Goal: Task Accomplishment & Management: Complete application form

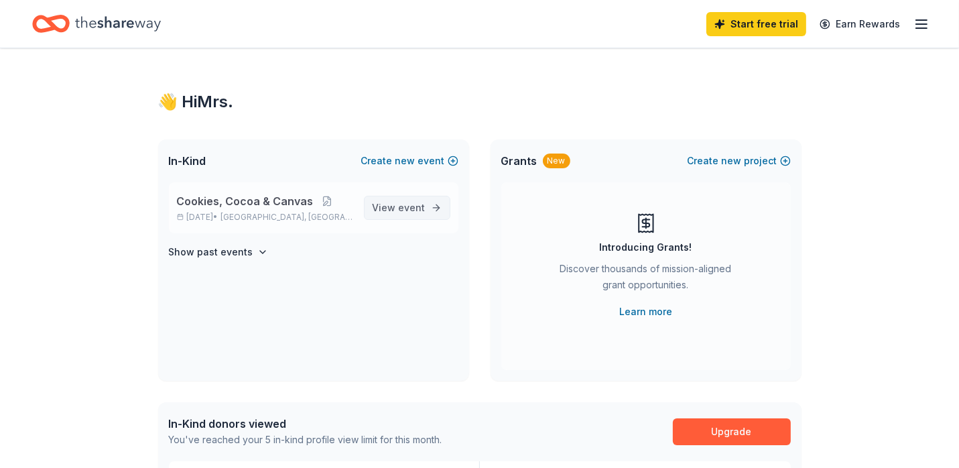
click at [395, 212] on span "View event" at bounding box center [399, 208] width 53 height 16
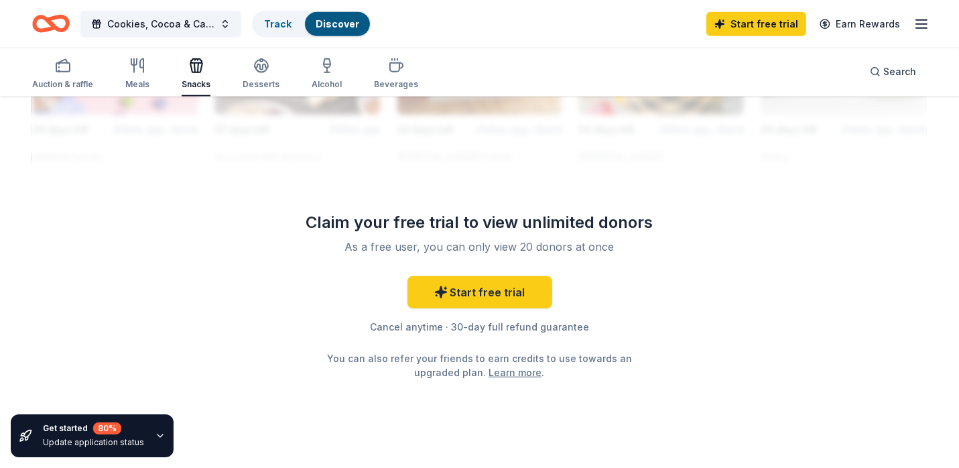
scroll to position [1336, 0]
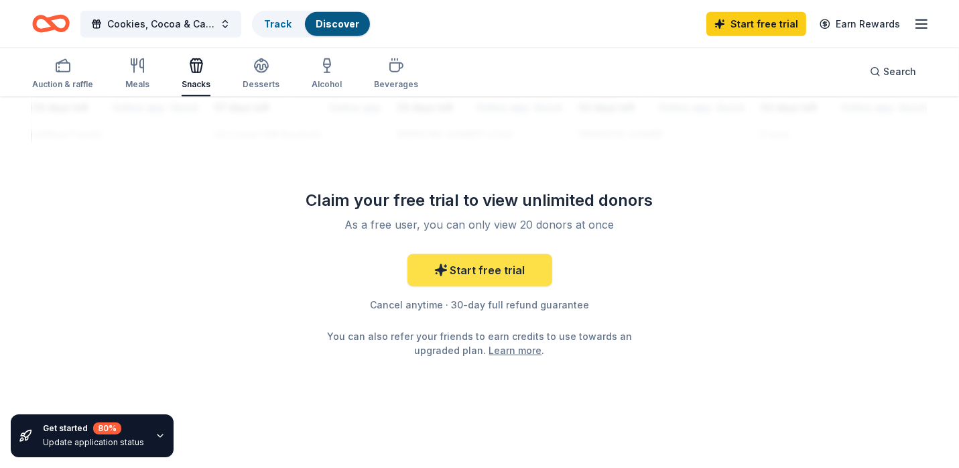
click at [492, 265] on link "Start free trial" at bounding box center [480, 270] width 145 height 32
click at [479, 261] on link "Start free trial" at bounding box center [480, 270] width 145 height 32
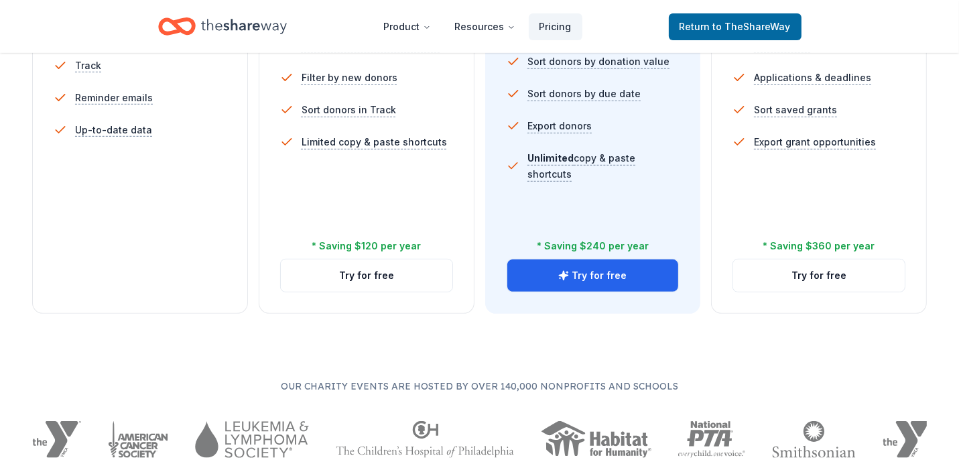
scroll to position [603, 0]
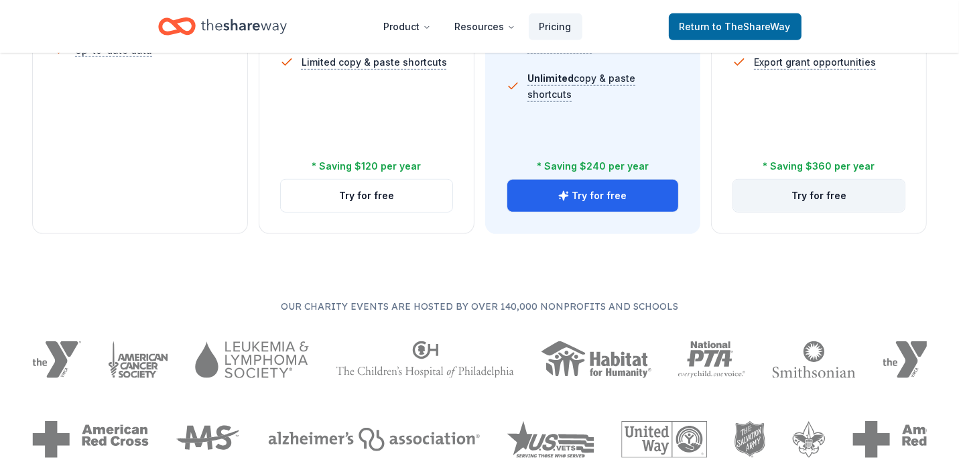
click at [830, 199] on button "Try for free" at bounding box center [819, 196] width 172 height 32
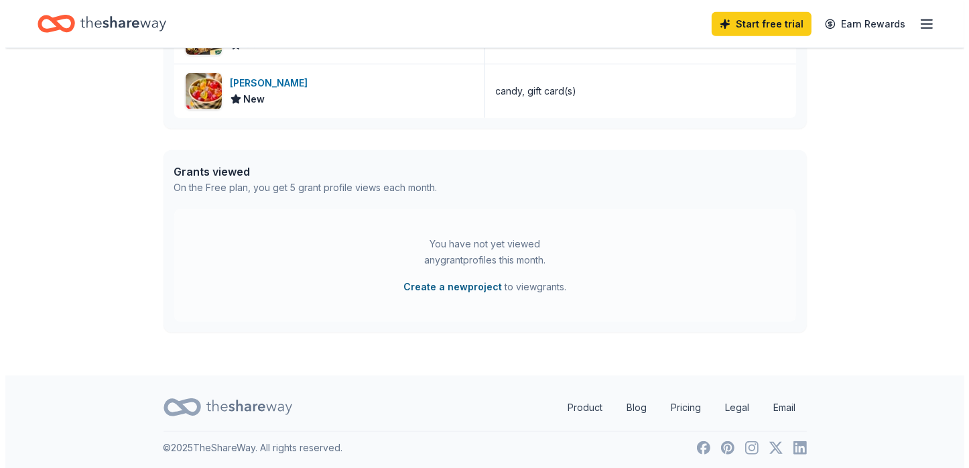
scroll to position [617, 0]
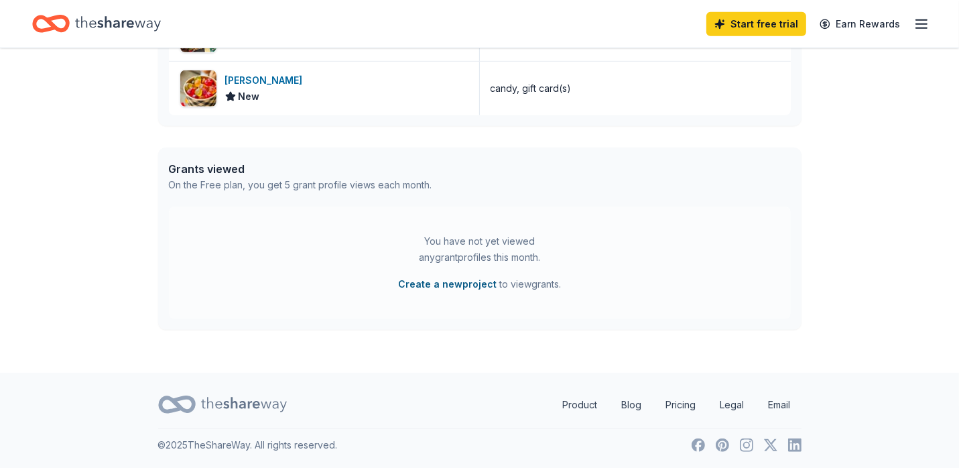
click at [458, 284] on button "Create a new project" at bounding box center [447, 284] width 99 height 16
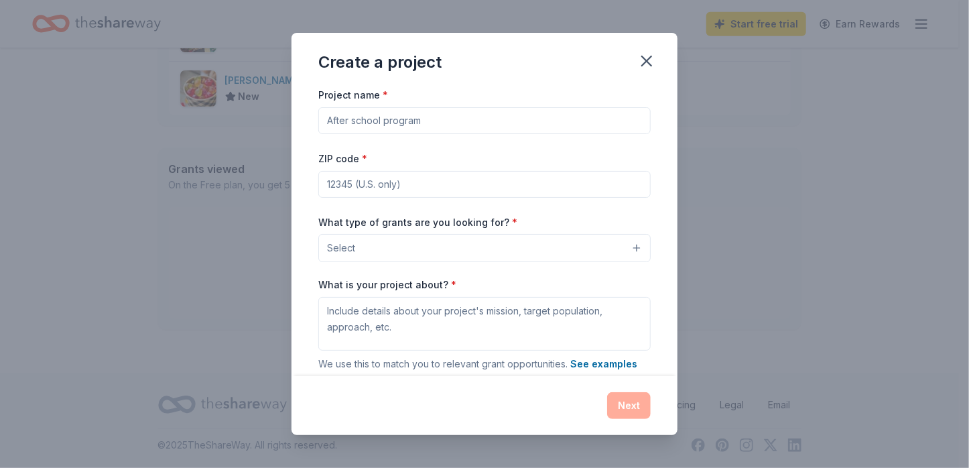
click at [382, 120] on input "Project name *" at bounding box center [484, 120] width 332 height 27
click at [627, 243] on button "Select" at bounding box center [484, 248] width 332 height 28
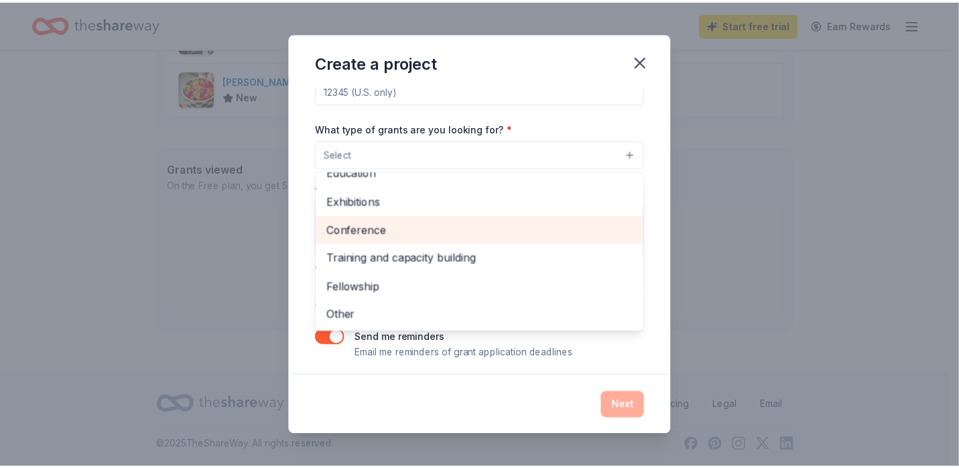
scroll to position [100, 0]
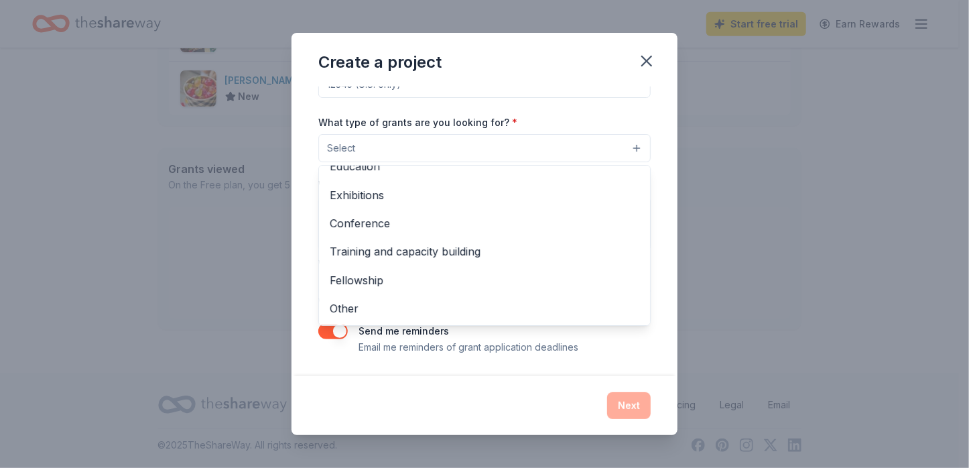
click at [858, 275] on div "Create a project Project name * ZIP code * What type of grants are you looking …" at bounding box center [484, 234] width 969 height 468
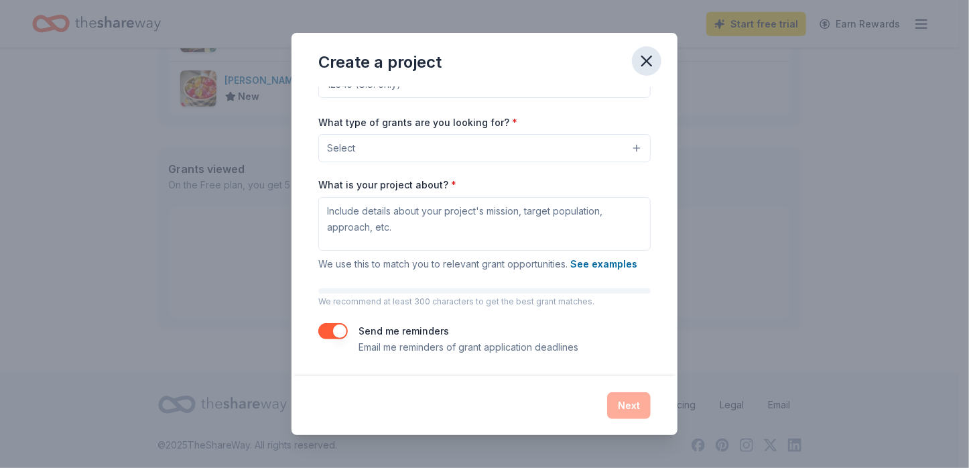
click at [651, 64] on icon "button" at bounding box center [646, 61] width 19 height 19
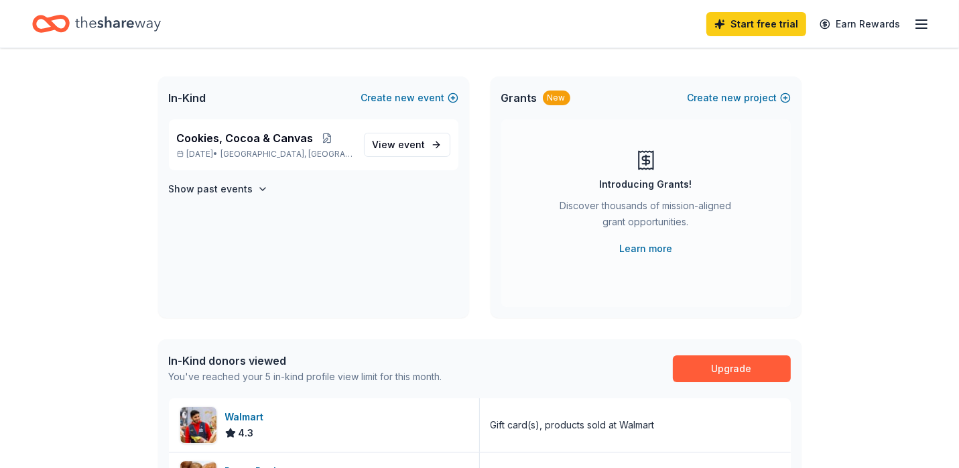
scroll to position [0, 0]
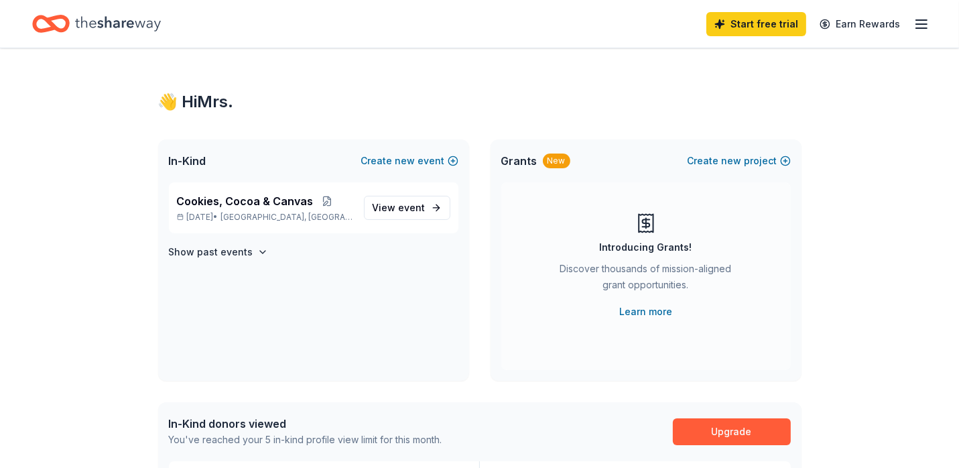
click at [922, 24] on line "button" at bounding box center [921, 24] width 11 height 0
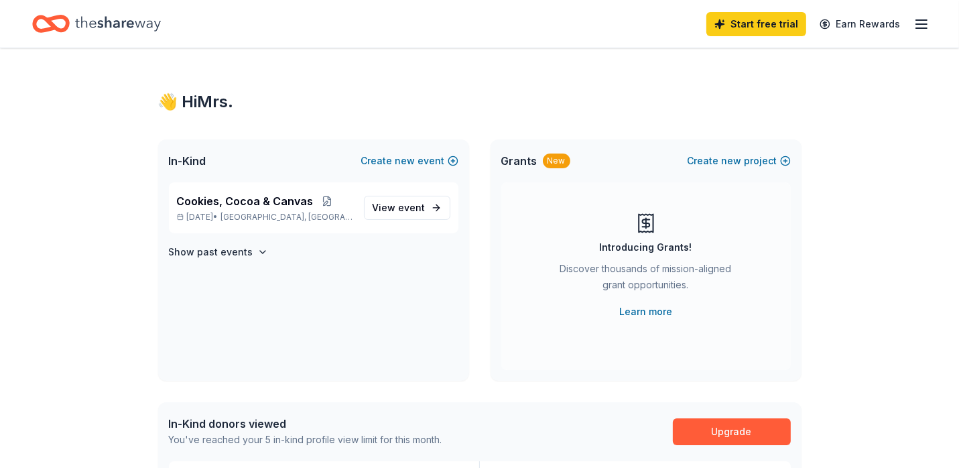
click at [84, 18] on icon "Home" at bounding box center [118, 23] width 86 height 27
click at [119, 24] on icon "Home" at bounding box center [118, 23] width 86 height 15
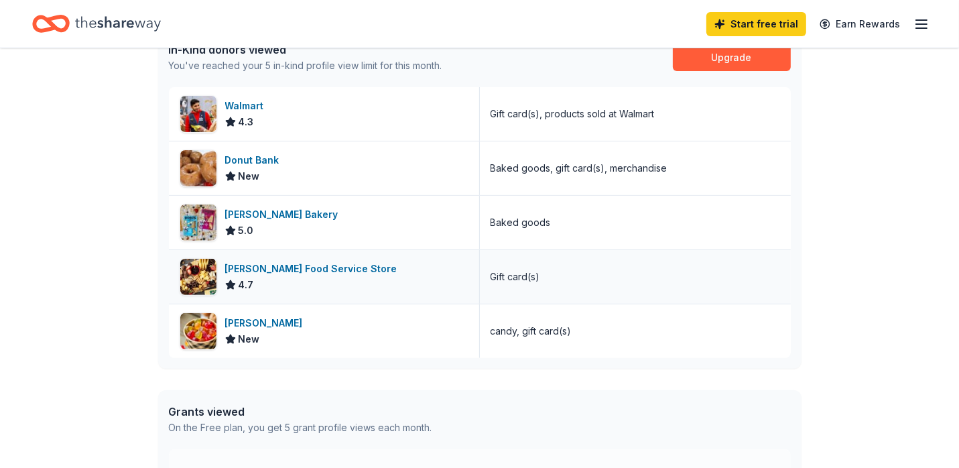
scroll to position [402, 0]
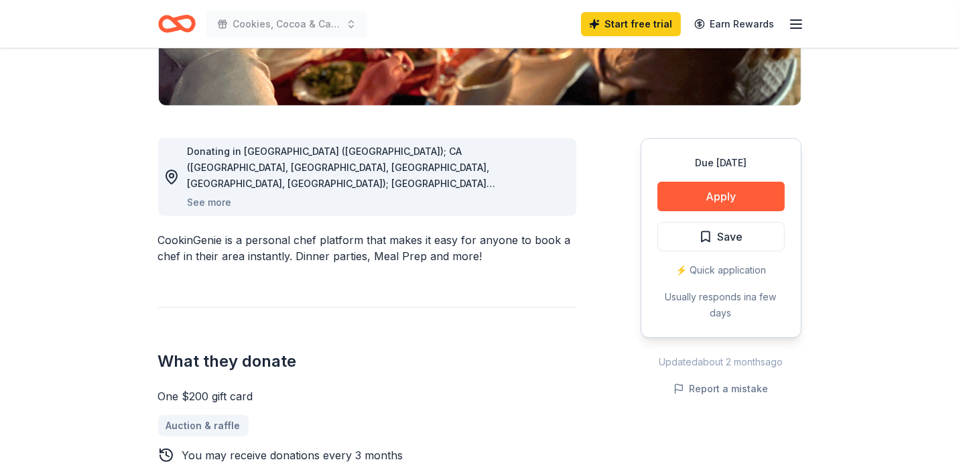
scroll to position [335, 0]
